Goal: Information Seeking & Learning: Compare options

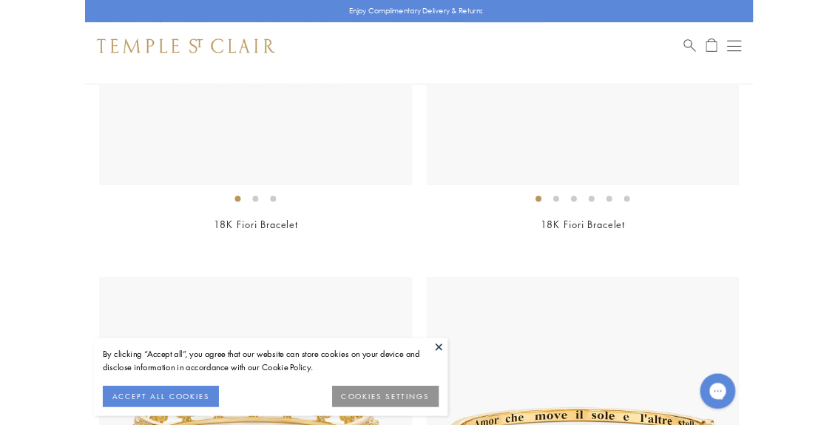
scroll to position [300, 0]
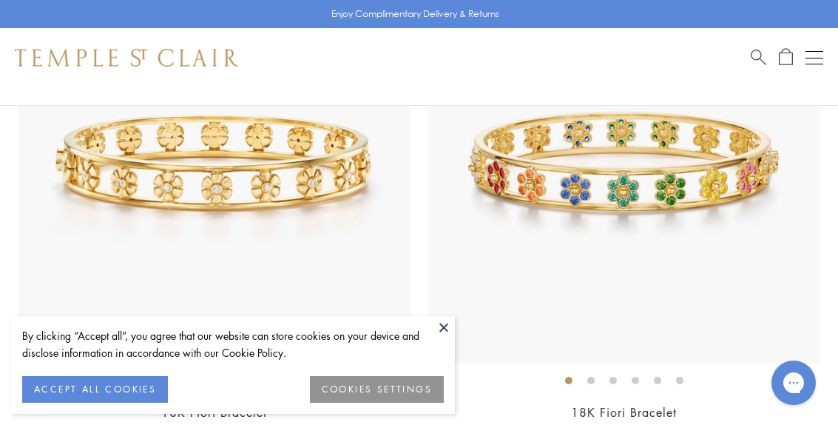
click at [447, 331] on button at bounding box center [444, 327] width 22 height 22
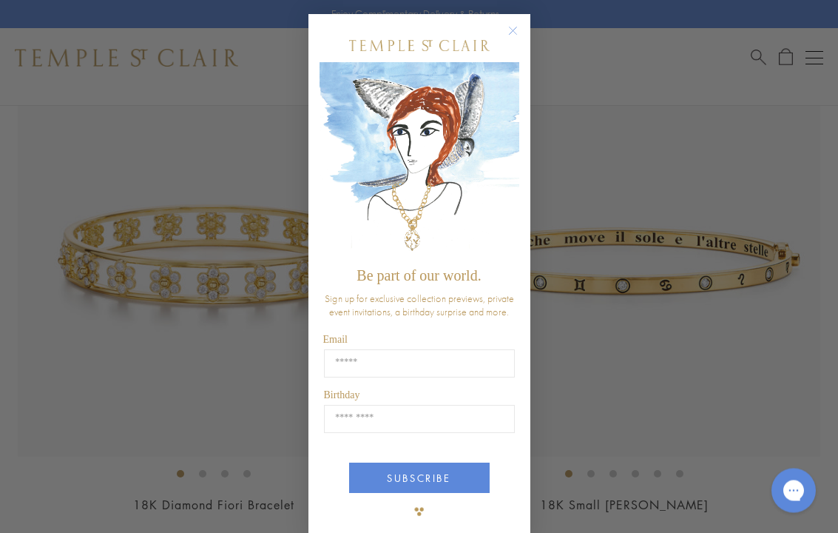
scroll to position [725, 0]
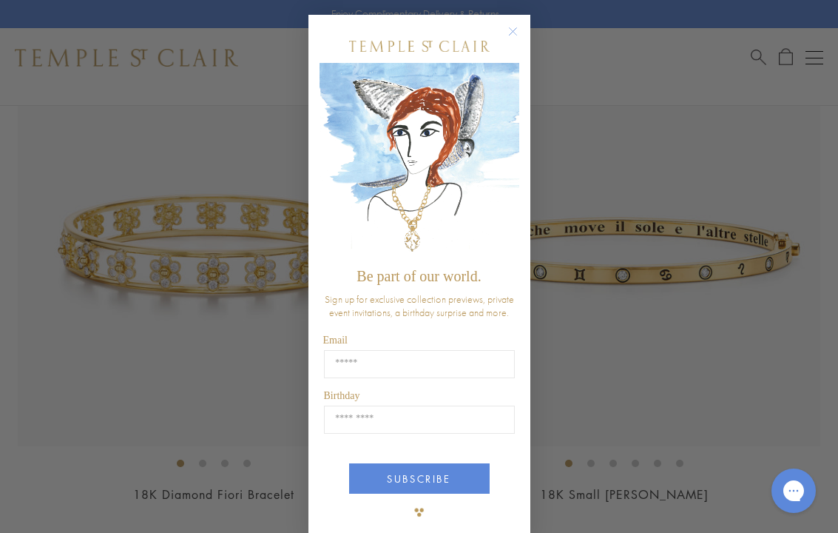
click at [518, 36] on circle "Close dialog" at bounding box center [513, 32] width 18 height 18
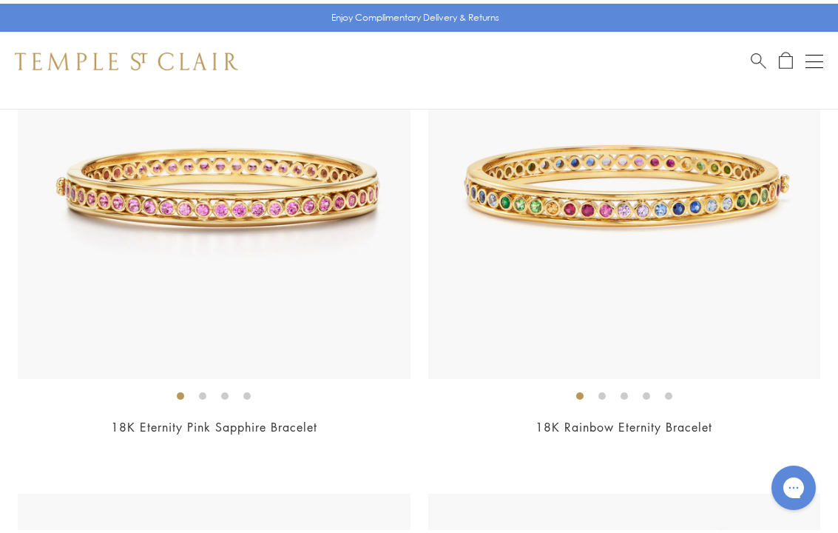
scroll to position [5365, 0]
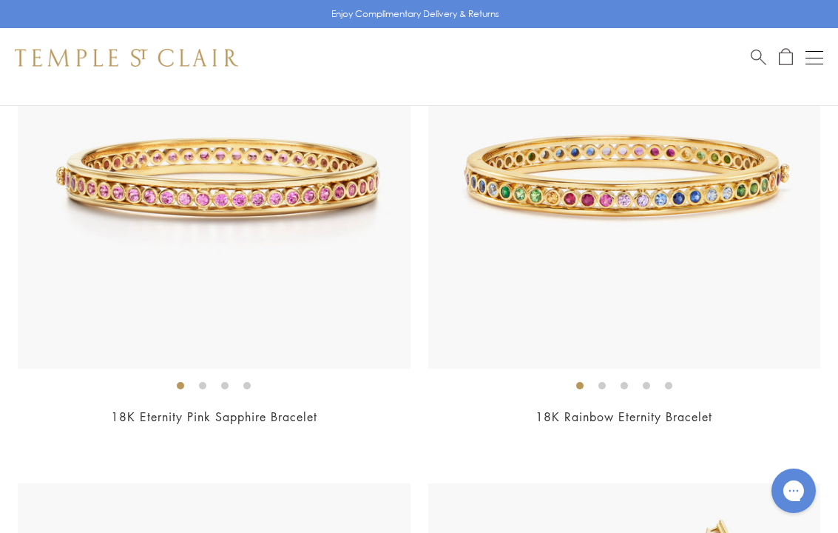
click at [206, 408] on link "18K Eternity Pink Sapphire Bracelet" at bounding box center [214, 416] width 206 height 16
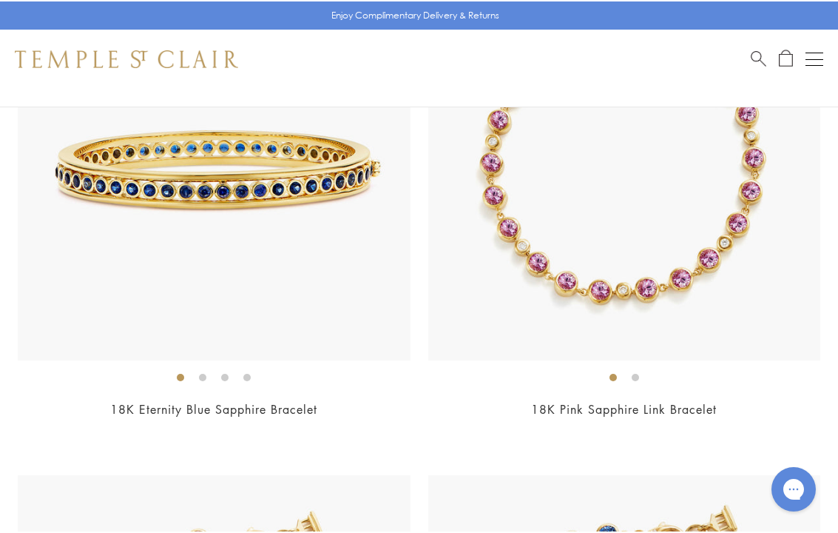
scroll to position [5885, 0]
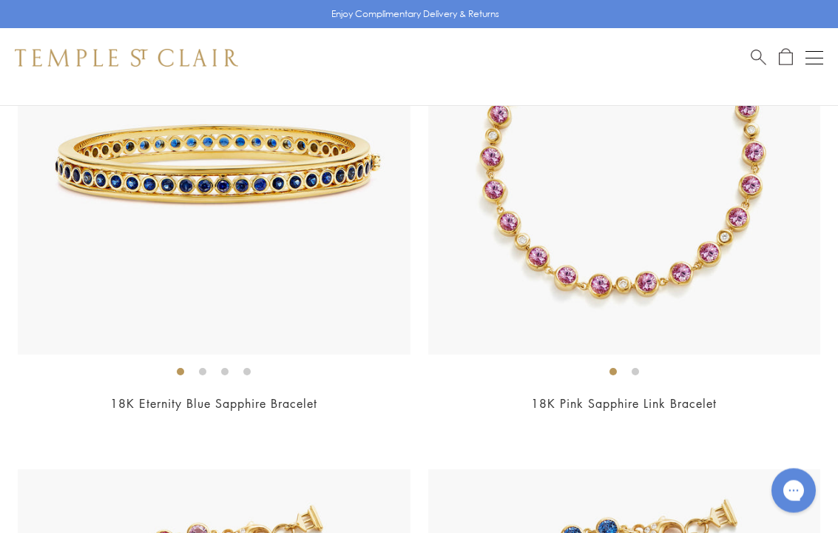
click at [613, 396] on link "18K Pink Sapphire Link Bracelet" at bounding box center [624, 404] width 186 height 16
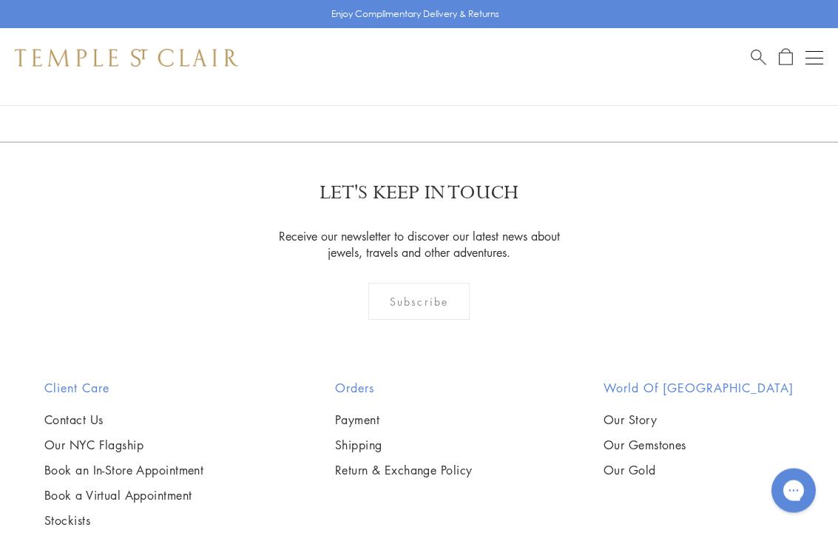
scroll to position [10776, 0]
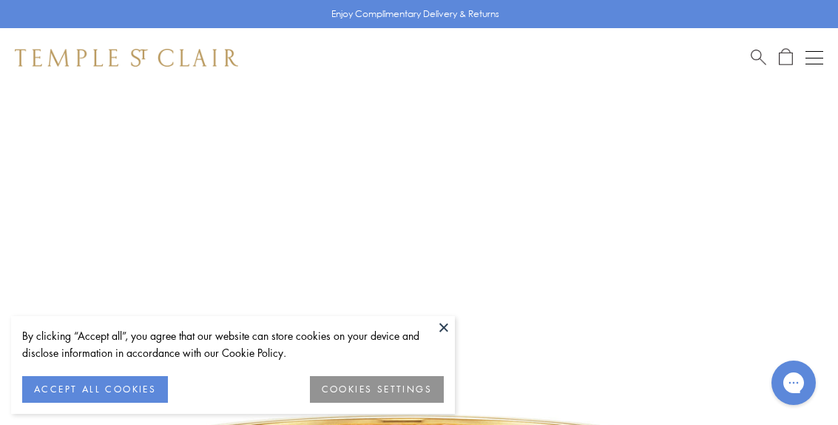
click at [442, 331] on button at bounding box center [444, 327] width 22 height 22
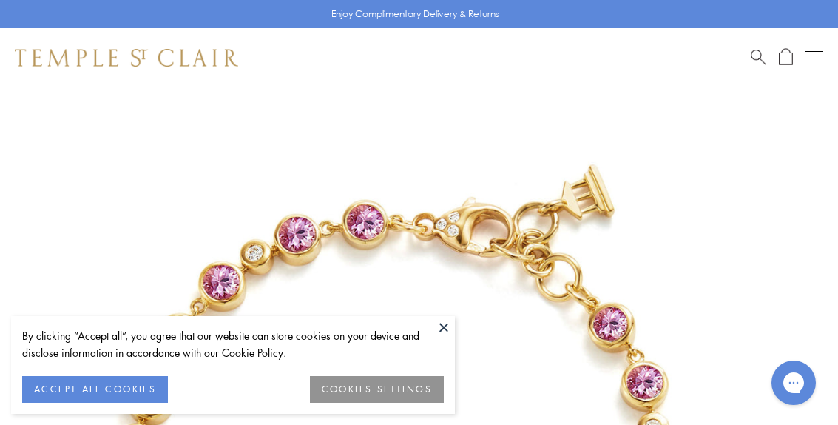
click at [441, 328] on button at bounding box center [444, 327] width 22 height 22
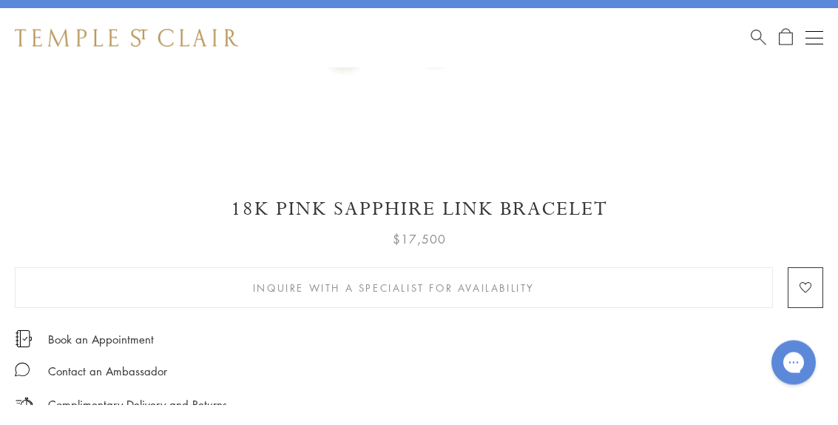
scroll to position [711, 0]
